Goal: Use online tool/utility: Utilize a website feature to perform a specific function

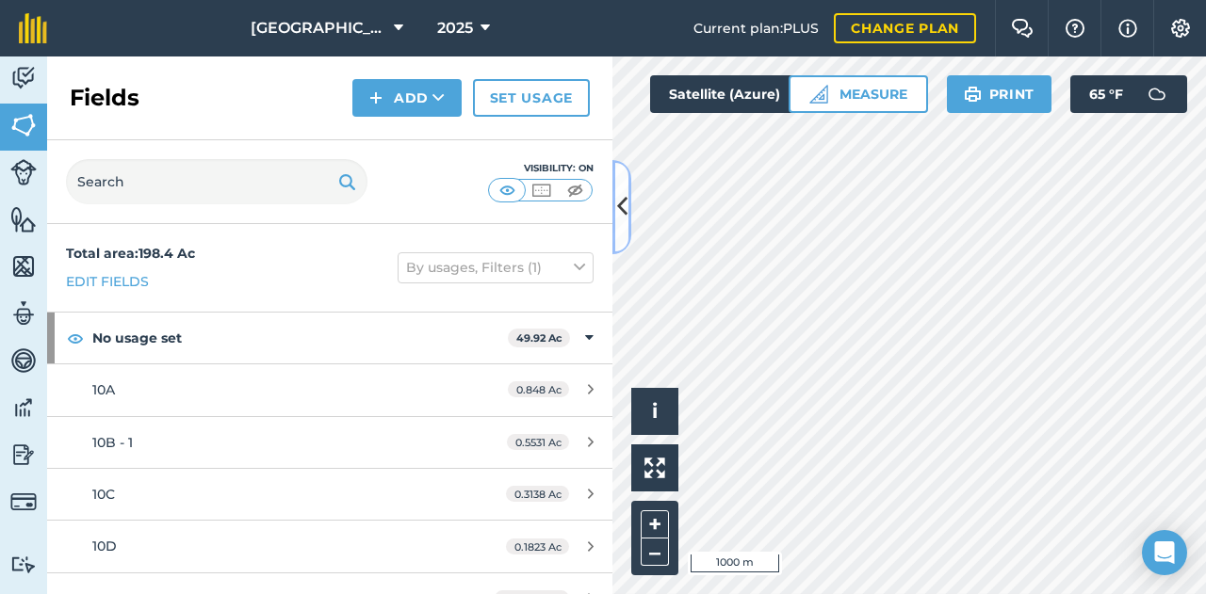
click at [624, 234] on button at bounding box center [621, 207] width 19 height 94
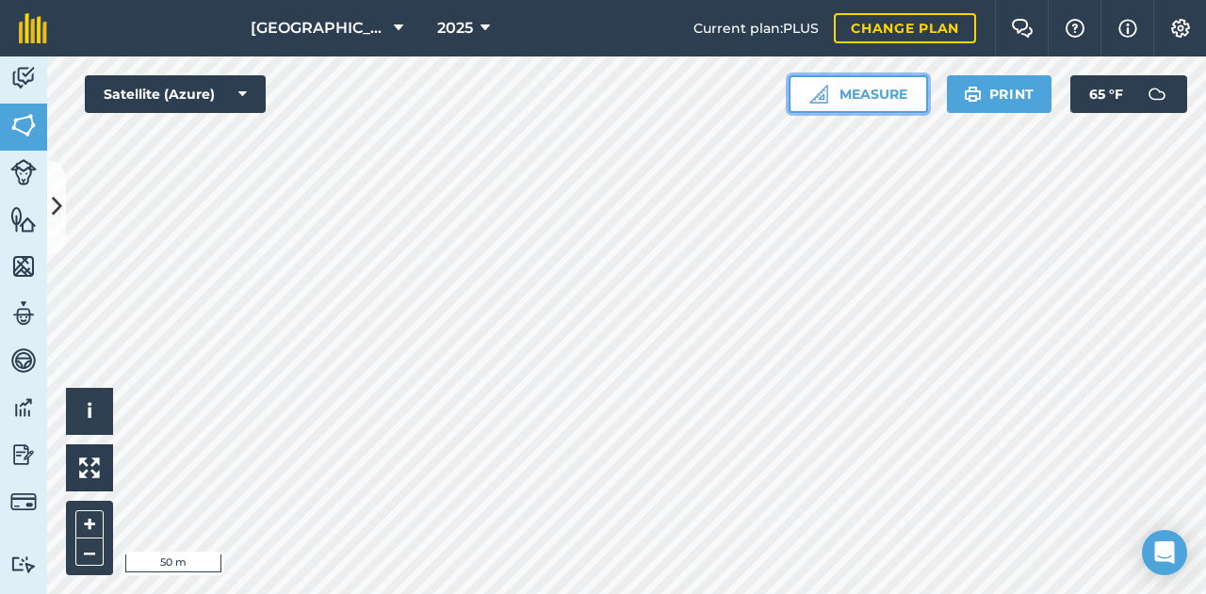
click at [859, 88] on button "Measure" at bounding box center [857, 94] width 139 height 38
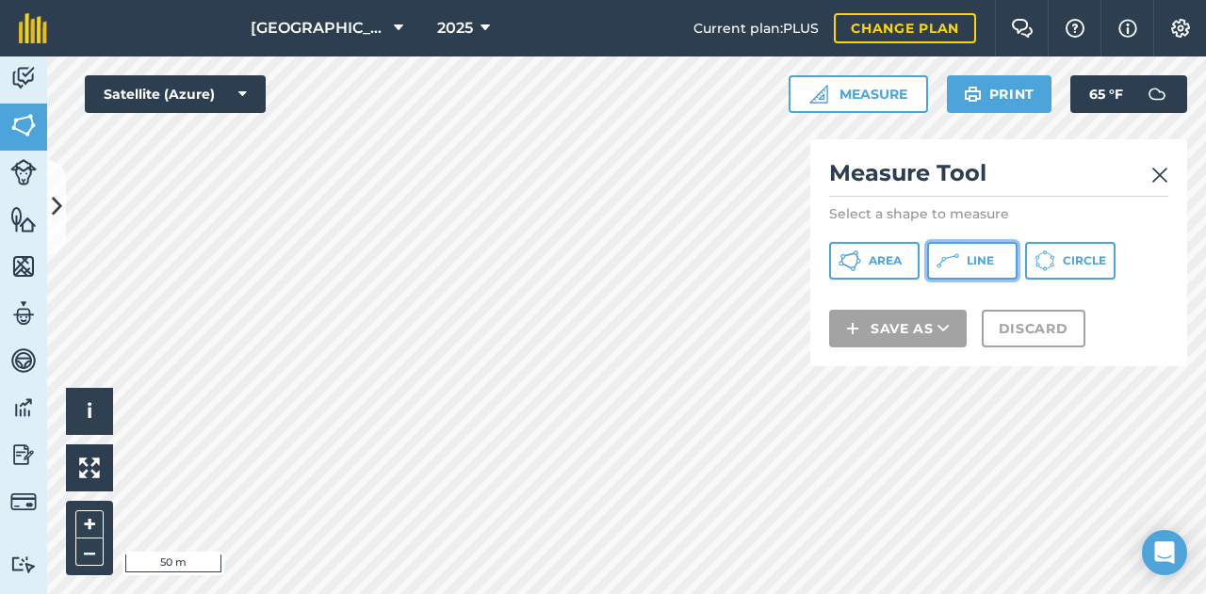
click at [861, 268] on icon at bounding box center [849, 261] width 23 height 23
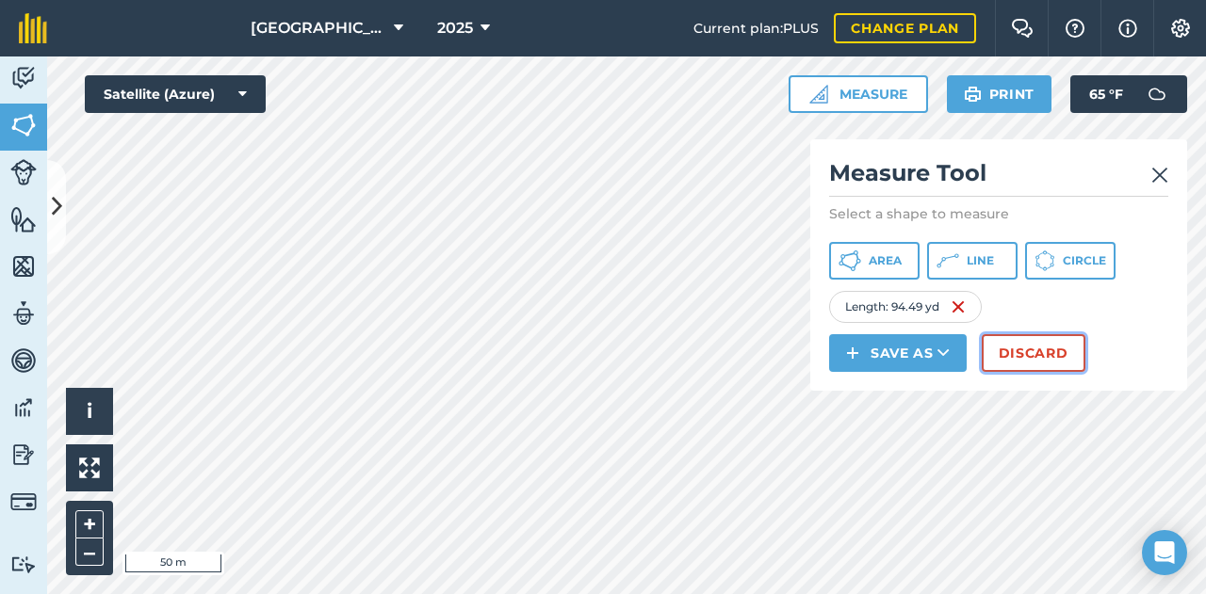
click at [1027, 349] on button "Discard" at bounding box center [1034, 353] width 104 height 38
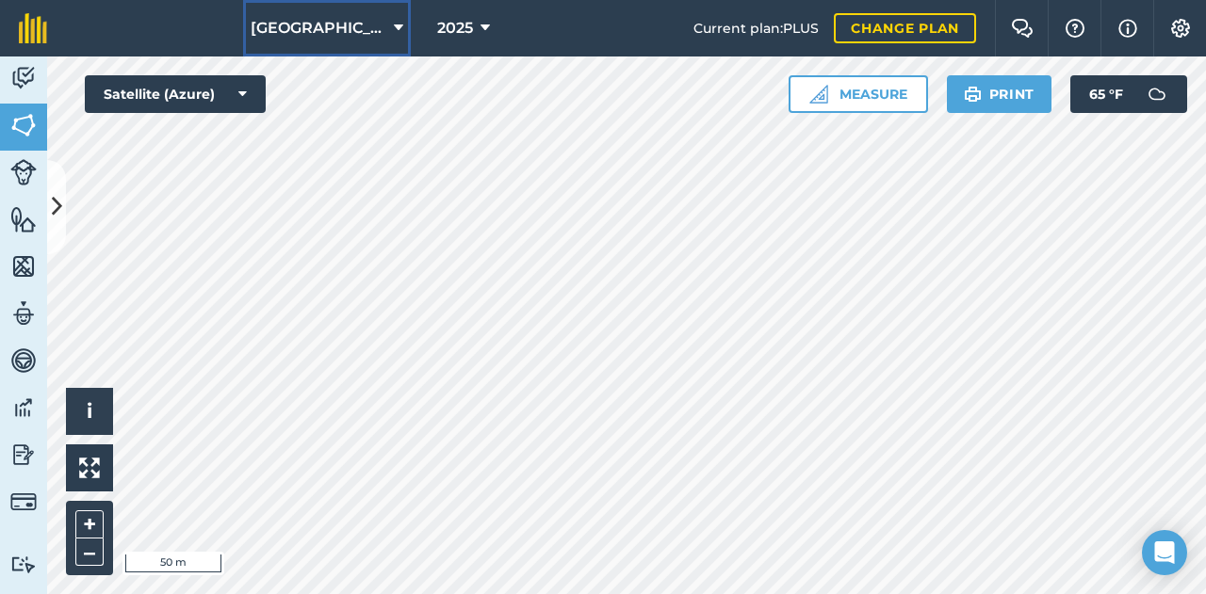
click at [256, 27] on span "[GEOGRAPHIC_DATA]" at bounding box center [319, 28] width 136 height 23
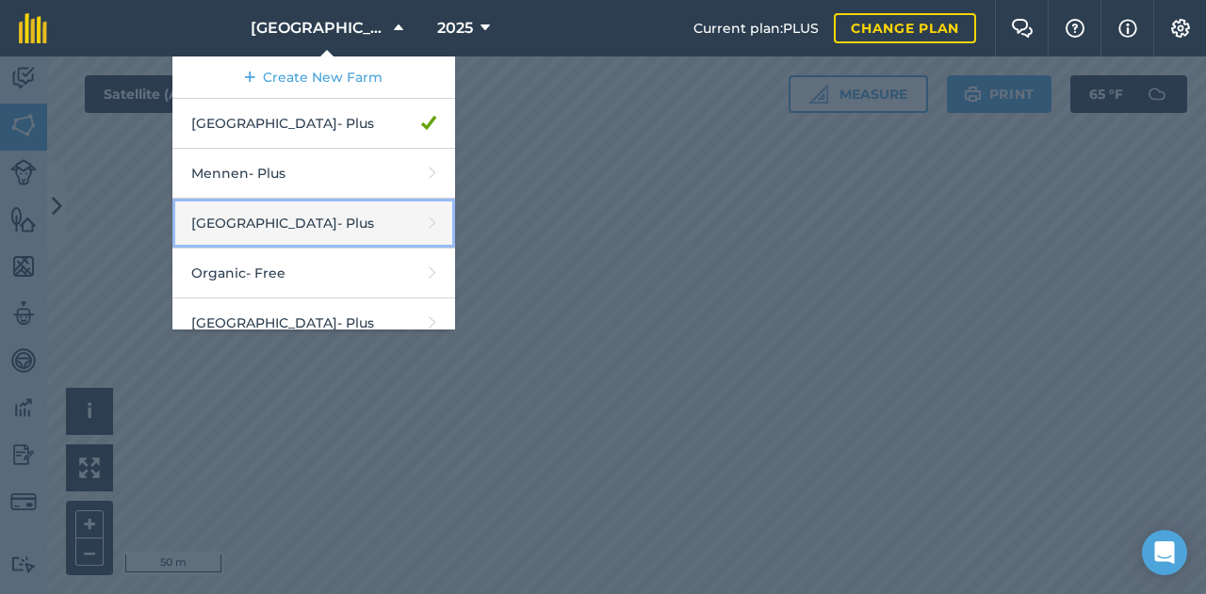
click at [308, 219] on link "Middle Valley - Plus" at bounding box center [313, 224] width 283 height 50
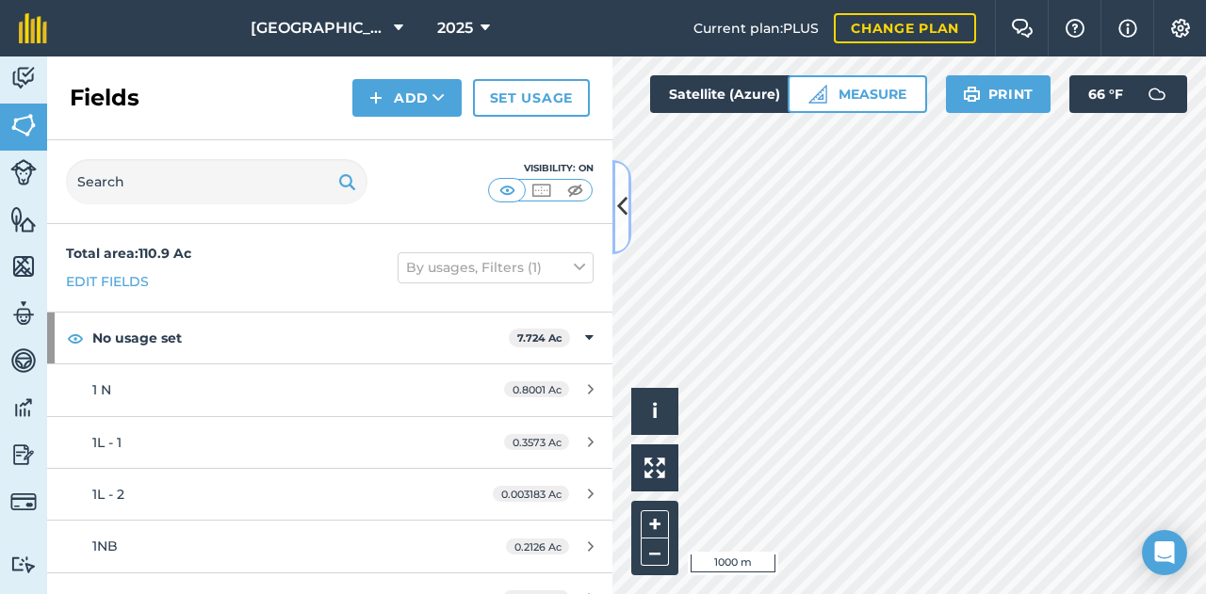
click at [622, 216] on icon at bounding box center [622, 206] width 10 height 33
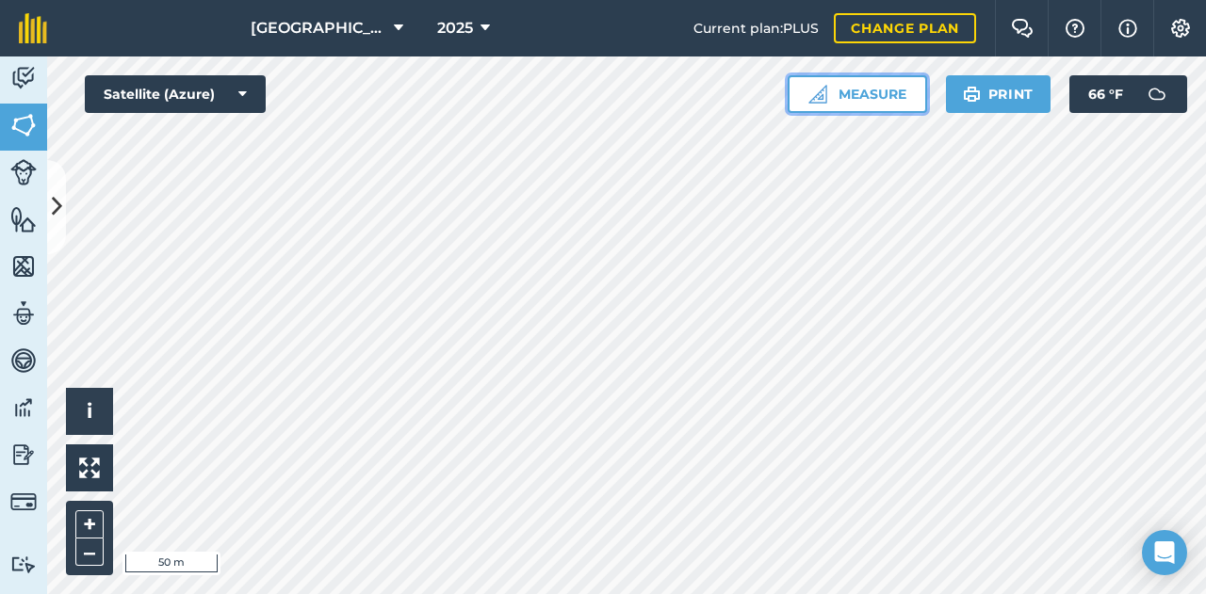
click at [884, 98] on button "Measure" at bounding box center [856, 94] width 139 height 38
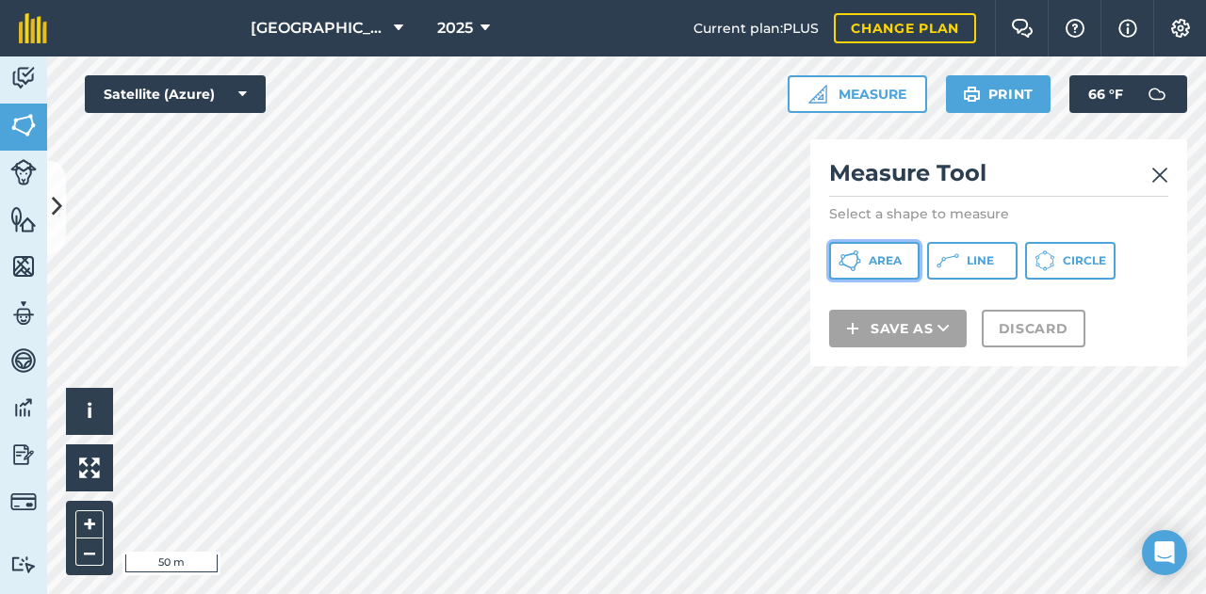
click at [890, 260] on span "Area" at bounding box center [884, 260] width 33 height 15
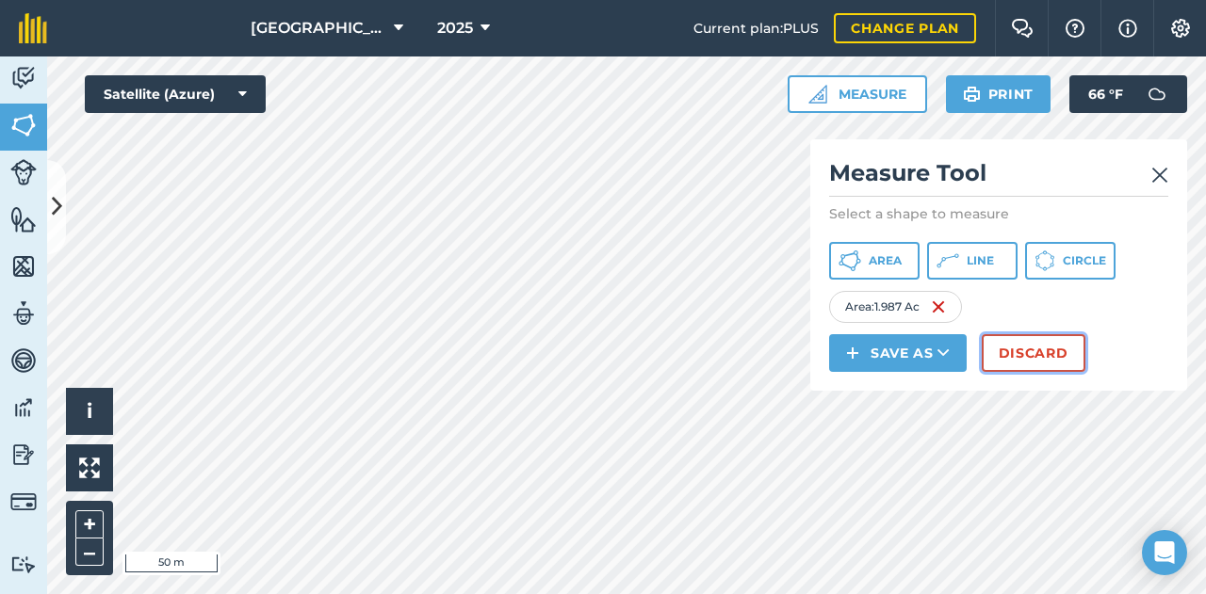
click at [1045, 346] on button "Discard" at bounding box center [1034, 353] width 104 height 38
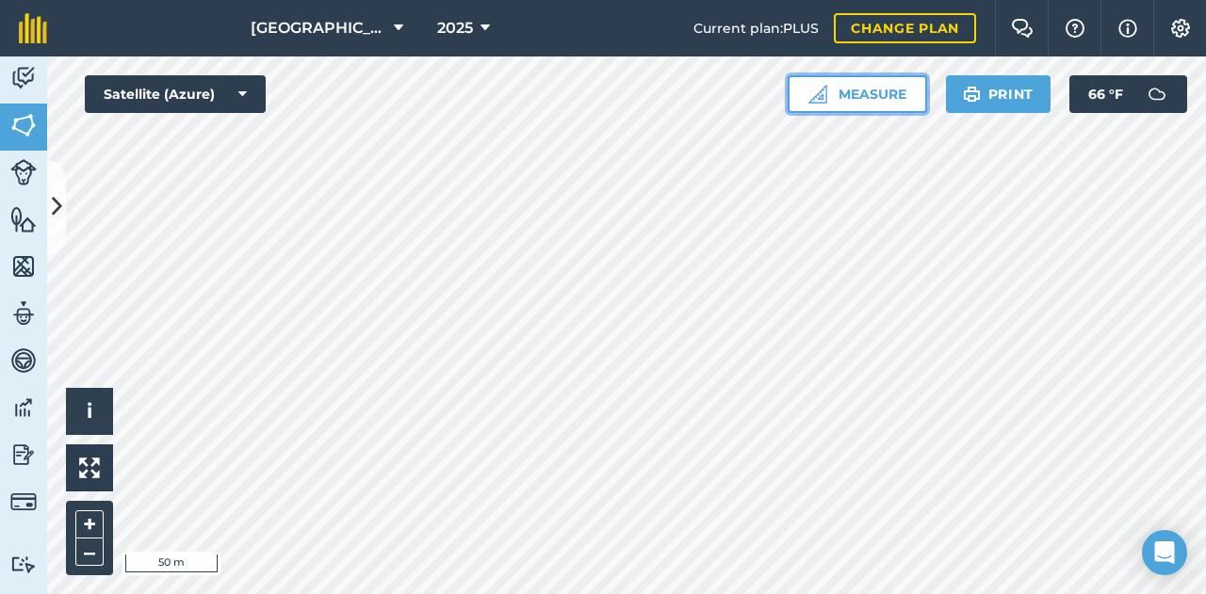
click at [861, 101] on button "Measure" at bounding box center [856, 94] width 139 height 38
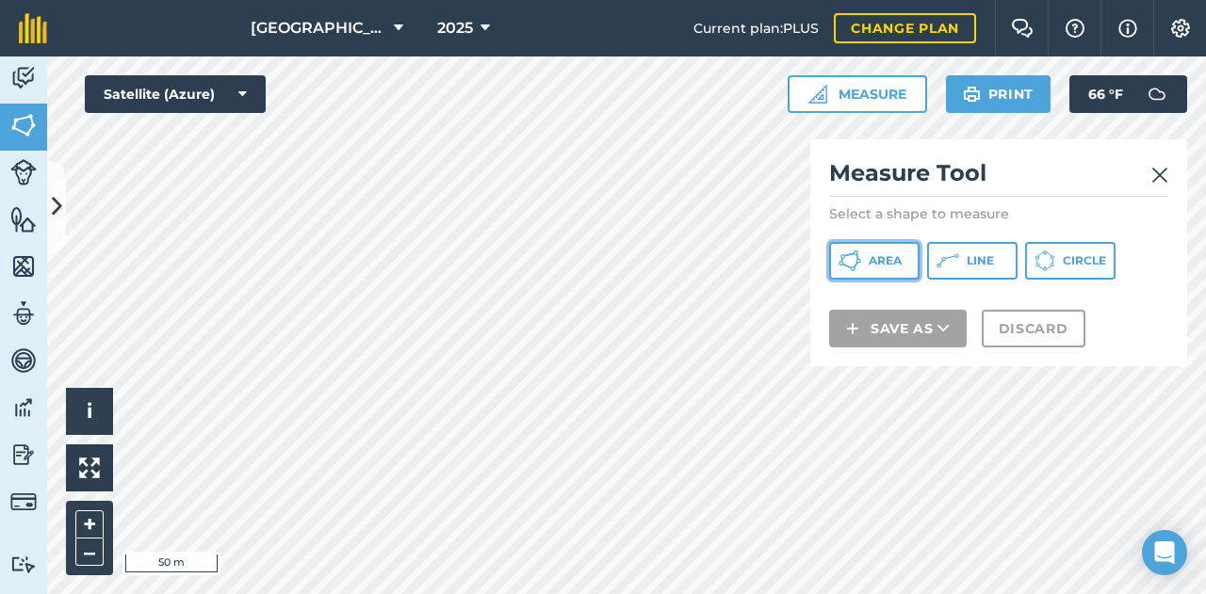
click at [897, 265] on span "Area" at bounding box center [884, 260] width 33 height 15
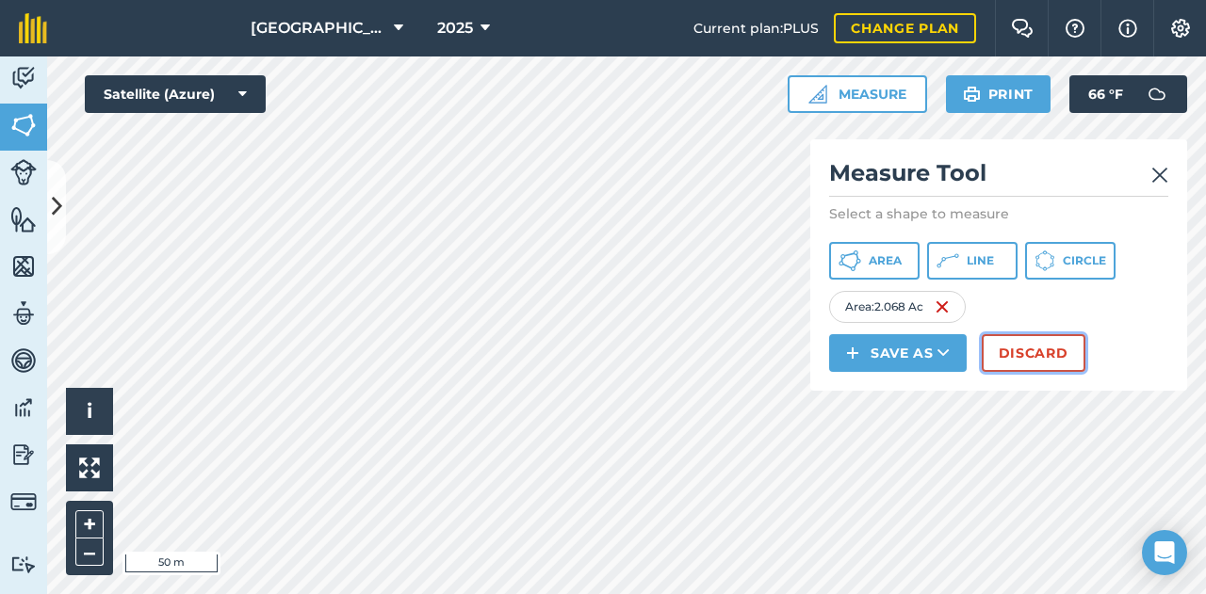
click at [1081, 347] on button "Discard" at bounding box center [1034, 353] width 104 height 38
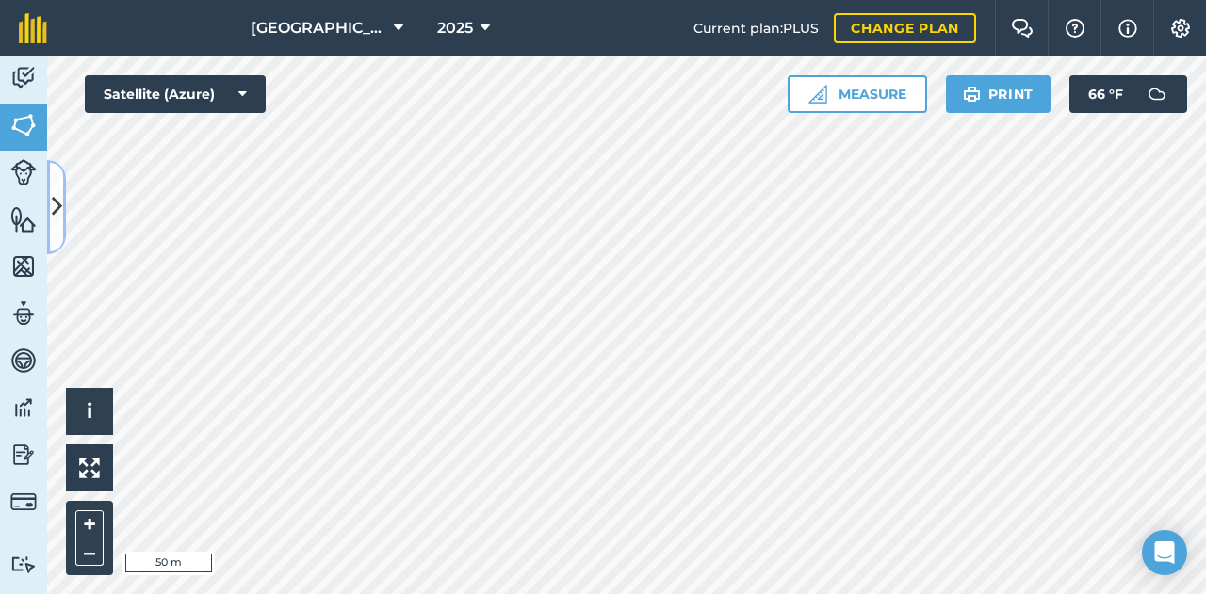
click at [63, 205] on button at bounding box center [56, 207] width 19 height 94
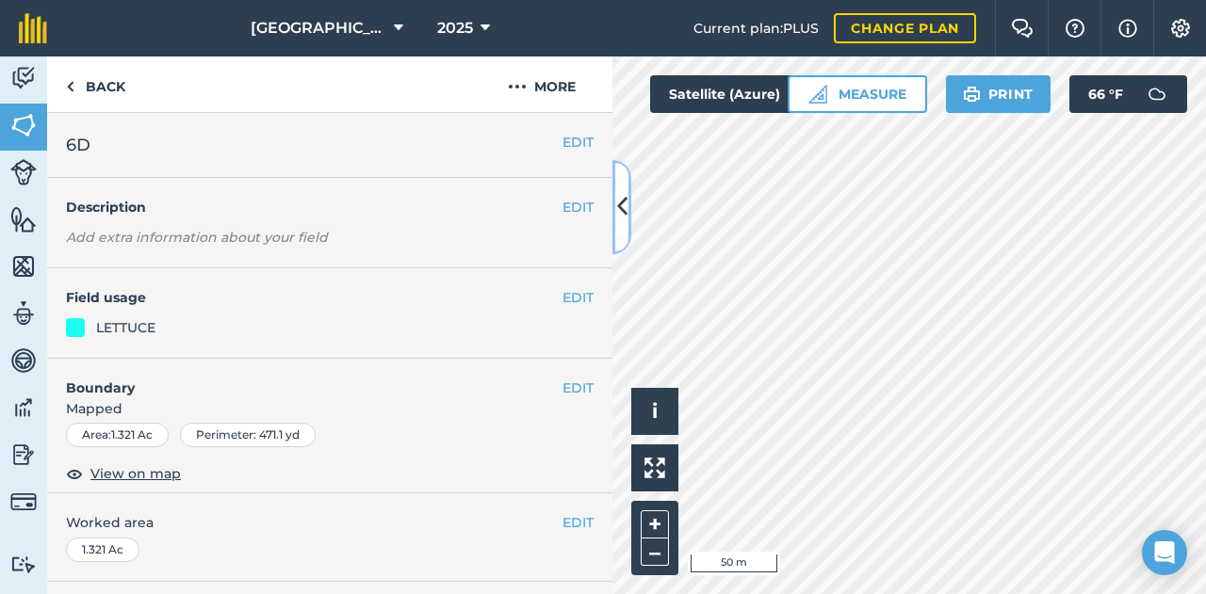
click at [625, 236] on button at bounding box center [621, 207] width 19 height 94
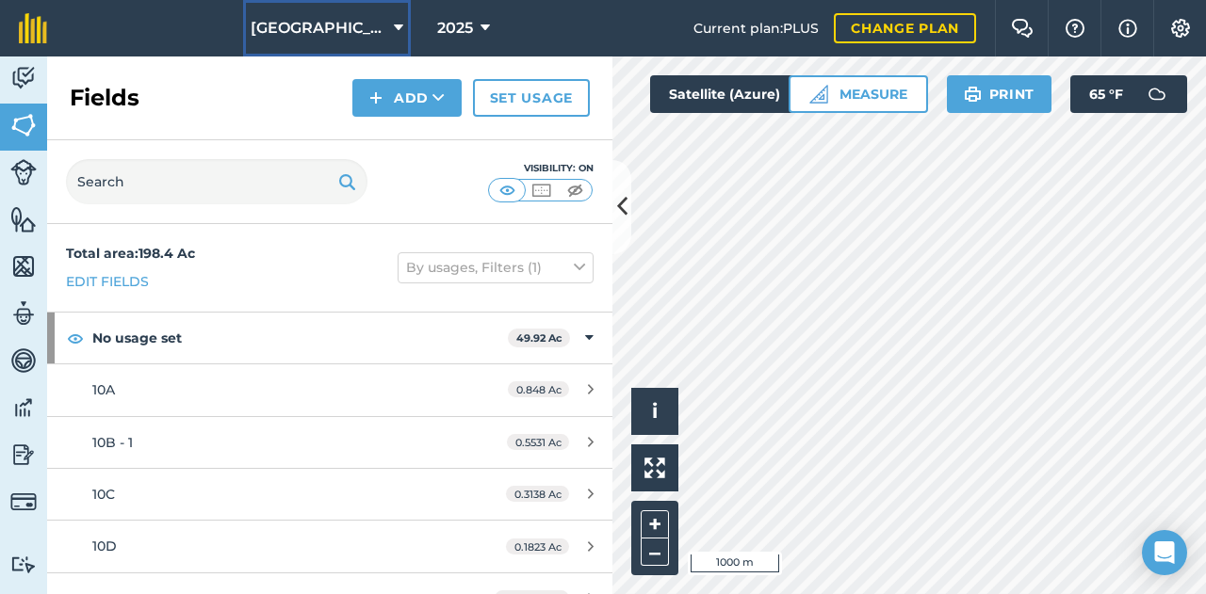
click at [365, 25] on span "[GEOGRAPHIC_DATA]" at bounding box center [319, 28] width 136 height 23
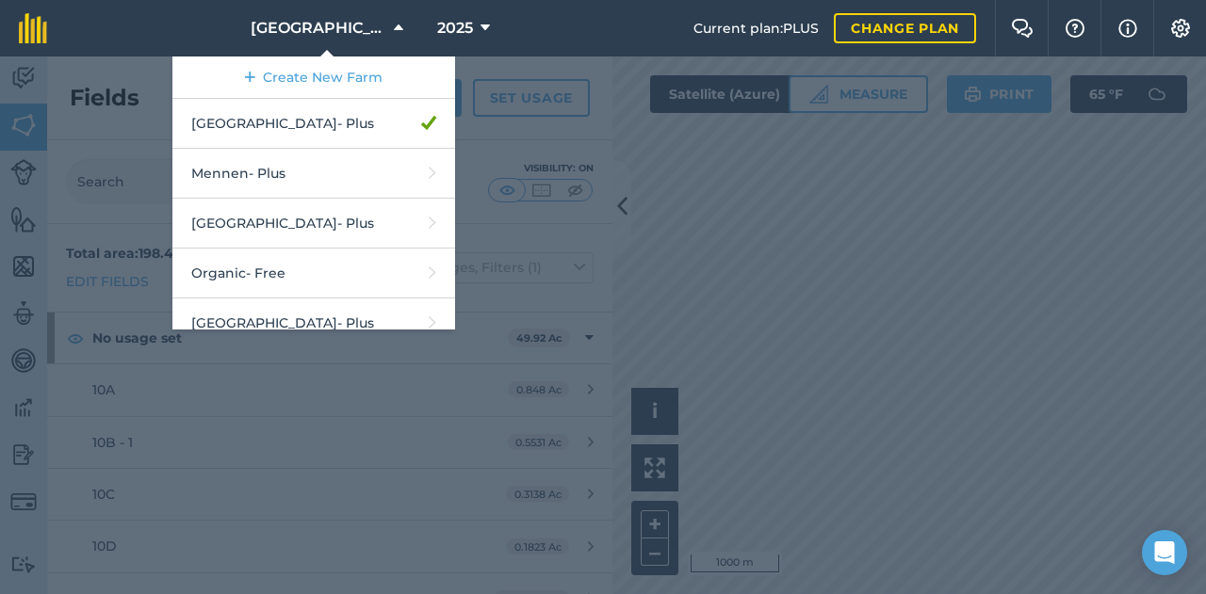
click at [869, 274] on div at bounding box center [603, 326] width 1206 height 538
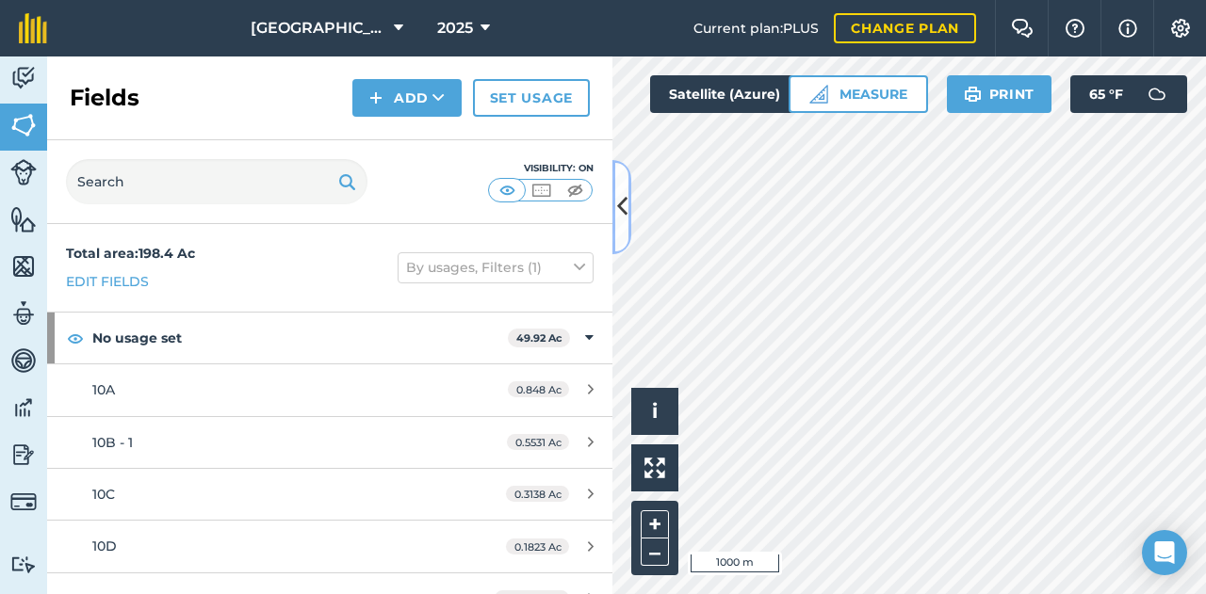
click at [622, 189] on button at bounding box center [621, 207] width 19 height 94
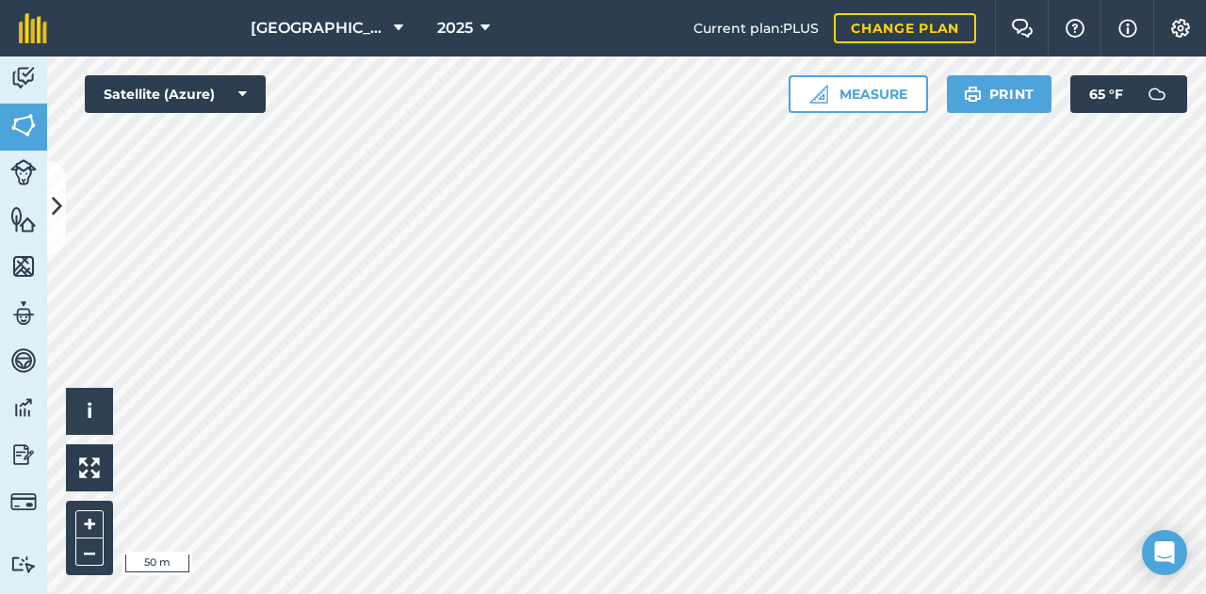
click at [759, 593] on html "Hideaway Farm 2025 Current plan : PLUS Change plan Farm Chat Help Info Settings…" at bounding box center [603, 297] width 1206 height 594
